Goal: Check status

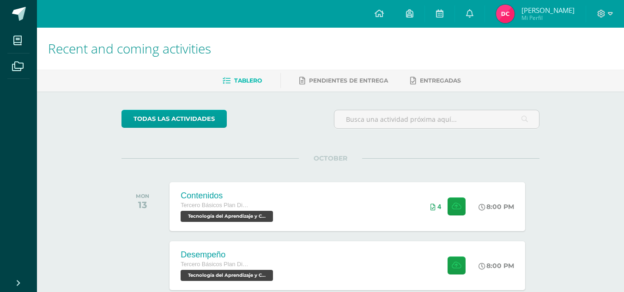
scroll to position [46, 0]
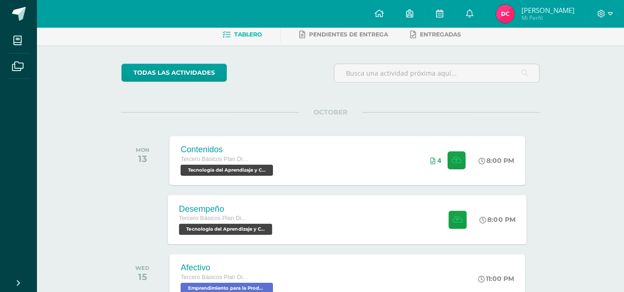
click at [403, 231] on div "Desempeño Tercero Básicos Plan Diario Tecnología del Aprendizaje y Comunicación…" at bounding box center [347, 219] width 359 height 49
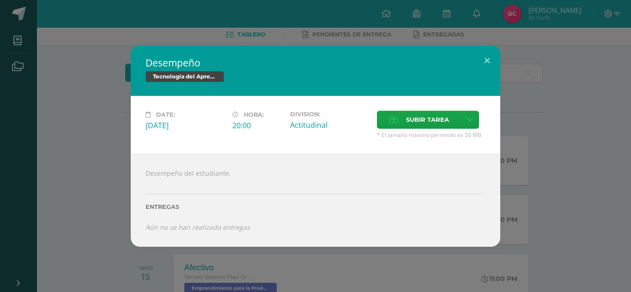
click at [545, 76] on div "Desempeño Tecnología del Aprendizaje y Comunicación Date: Monday 13 de October …" at bounding box center [315, 146] width 623 height 202
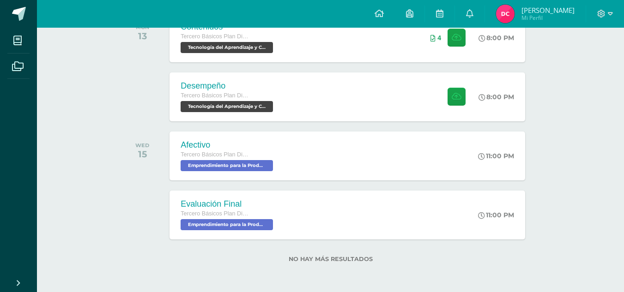
scroll to position [77, 0]
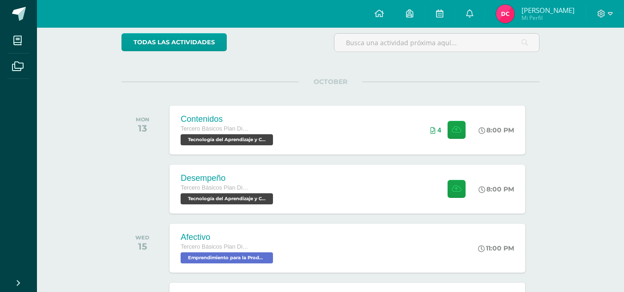
click at [514, 17] on img at bounding box center [505, 14] width 18 height 18
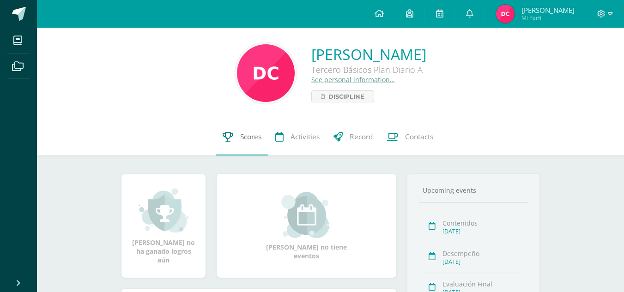
click at [225, 137] on icon at bounding box center [227, 137] width 11 height 10
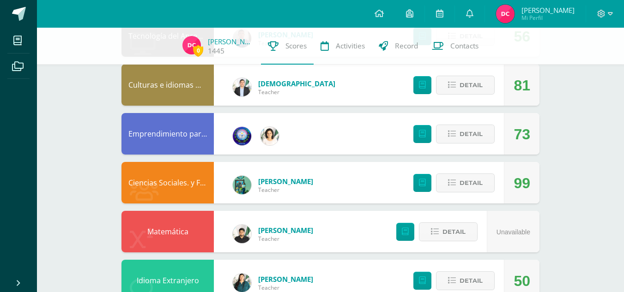
scroll to position [354, 0]
